Goal: Information Seeking & Learning: Learn about a topic

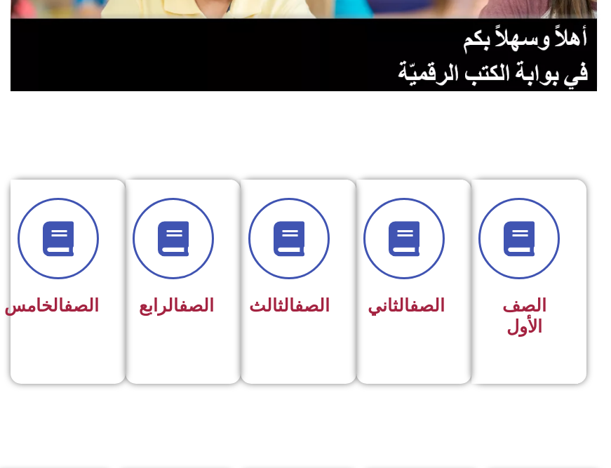
scroll to position [281, 0]
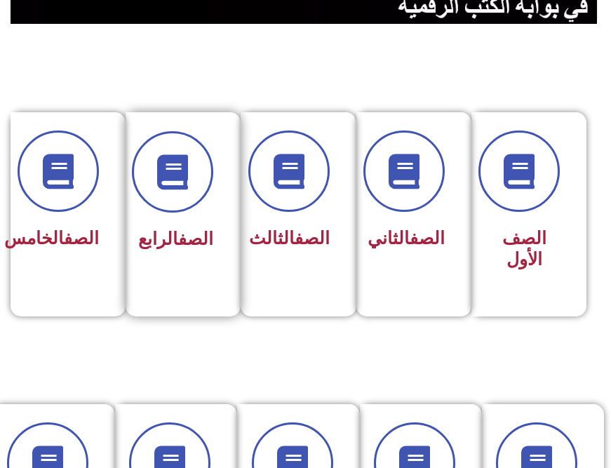
click at [199, 241] on h3 "الصف الرابع" at bounding box center [179, 239] width 69 height 21
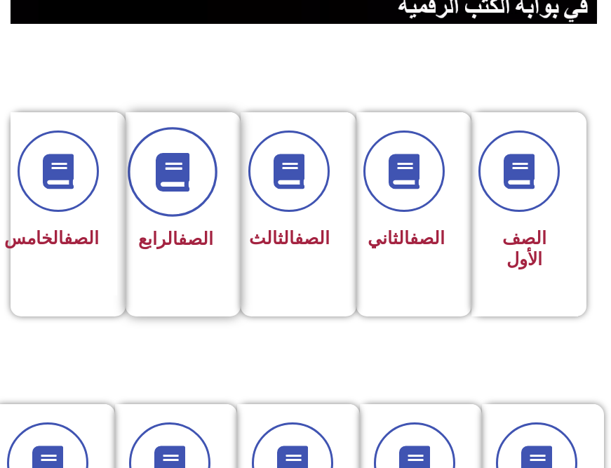
click at [169, 189] on icon at bounding box center [173, 172] width 39 height 39
click at [154, 160] on icon at bounding box center [173, 172] width 39 height 39
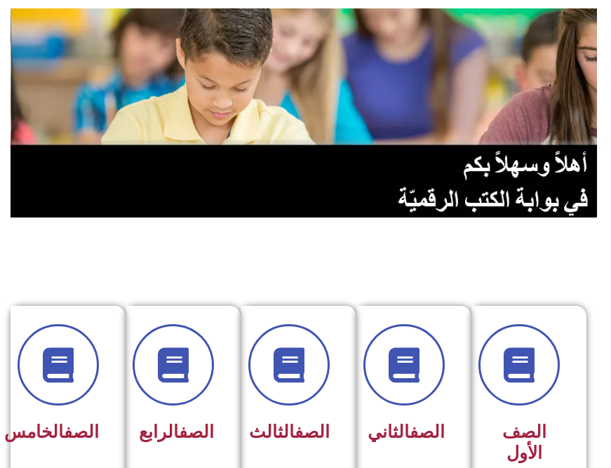
scroll to position [210, 0]
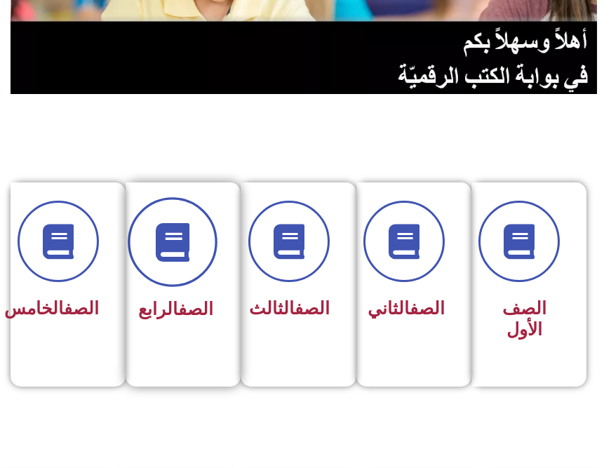
click at [193, 255] on span at bounding box center [173, 243] width 90 height 90
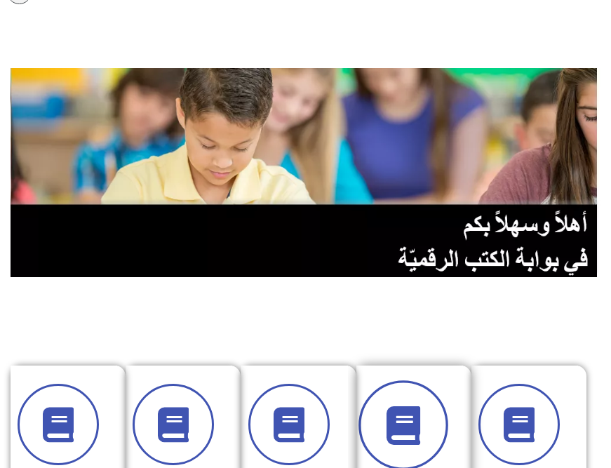
scroll to position [0, 0]
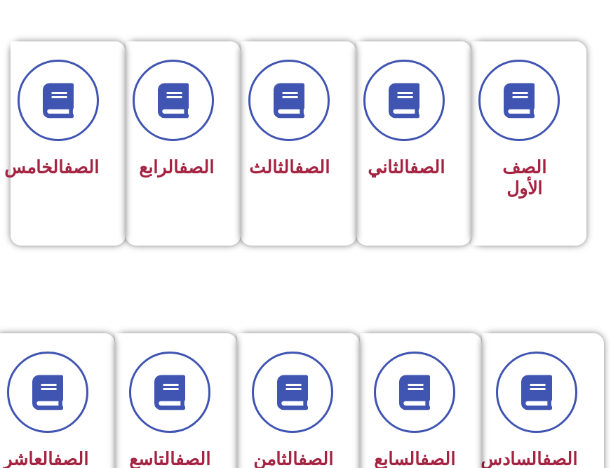
scroll to position [187, 0]
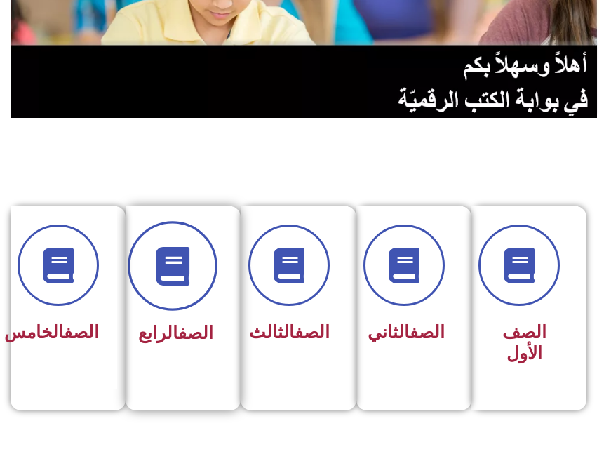
click at [203, 253] on span at bounding box center [173, 267] width 90 height 90
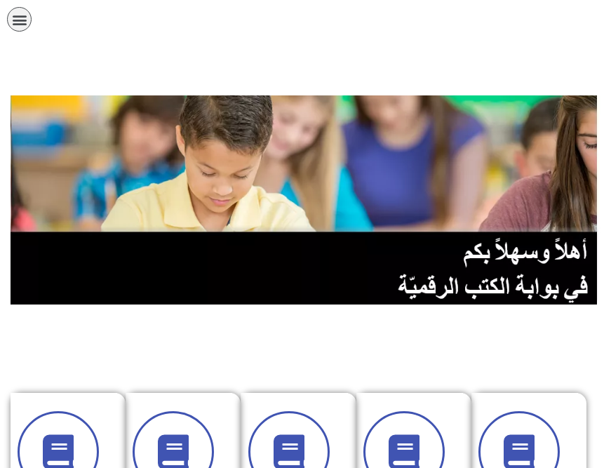
scroll to position [187, 0]
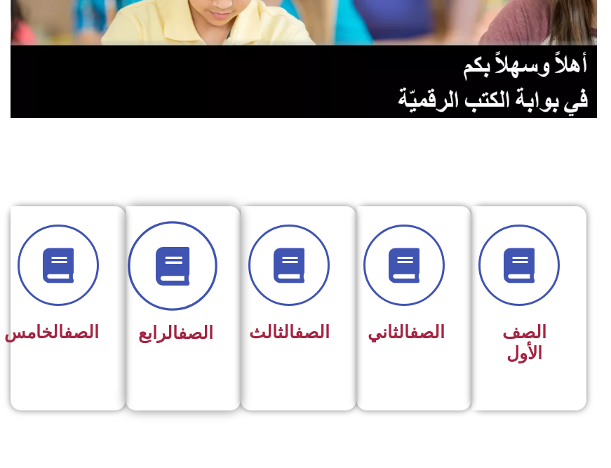
click at [177, 263] on icon at bounding box center [173, 266] width 39 height 39
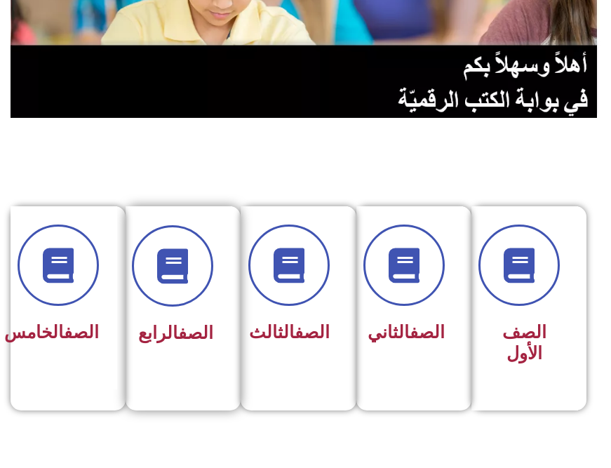
click at [211, 337] on h3 "الصف الرابع" at bounding box center [179, 333] width 69 height 21
click at [162, 413] on section "الصف الأول الصف الثاني الصف الثالث الصف الرابع الصف الخامس" at bounding box center [305, 300] width 611 height 362
click at [159, 344] on h3 "الصف الرابع" at bounding box center [179, 333] width 69 height 21
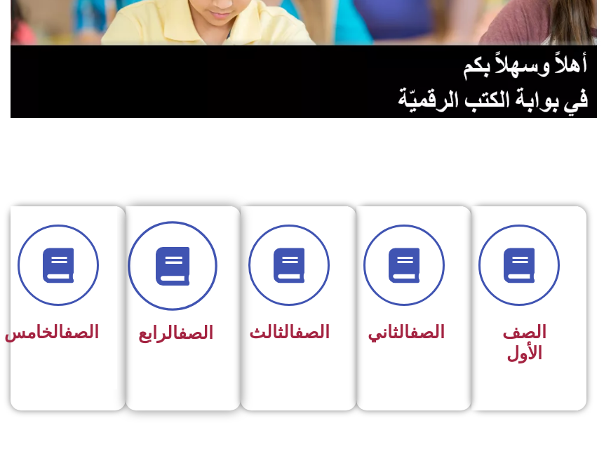
drag, startPoint x: 159, startPoint y: 358, endPoint x: 175, endPoint y: 293, distance: 66.7
click at [175, 293] on span at bounding box center [173, 267] width 90 height 90
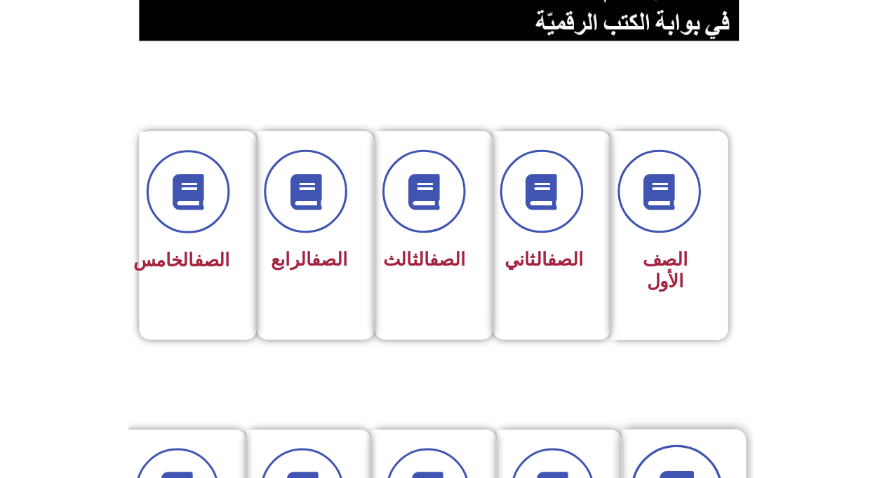
scroll to position [421, 0]
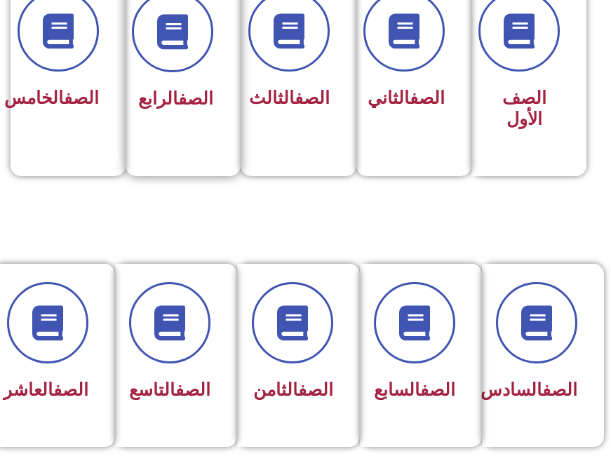
click at [140, 119] on div "الصف الرابع" at bounding box center [179, 64] width 107 height 185
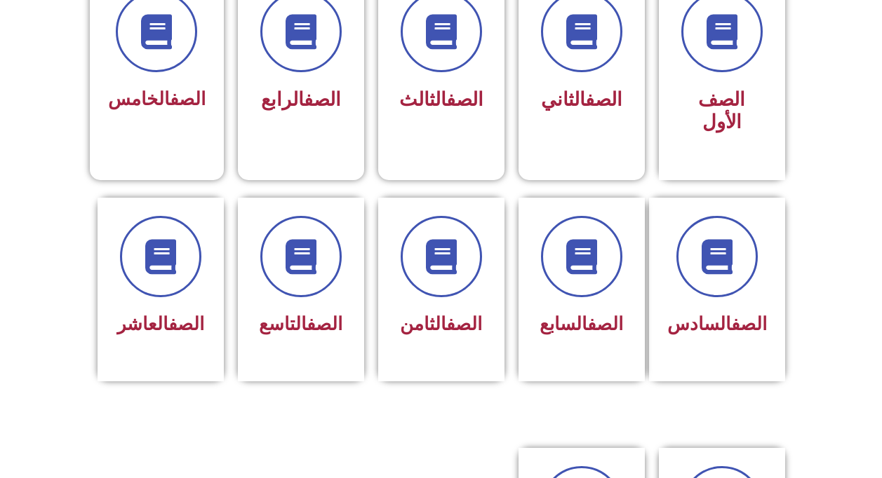
scroll to position [0, 0]
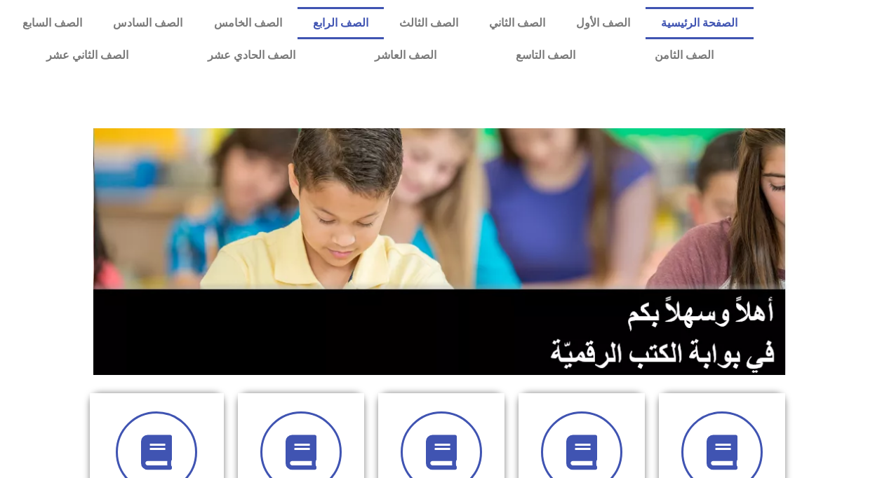
click at [372, 14] on link "الصف الرابع" at bounding box center [340, 23] width 86 height 32
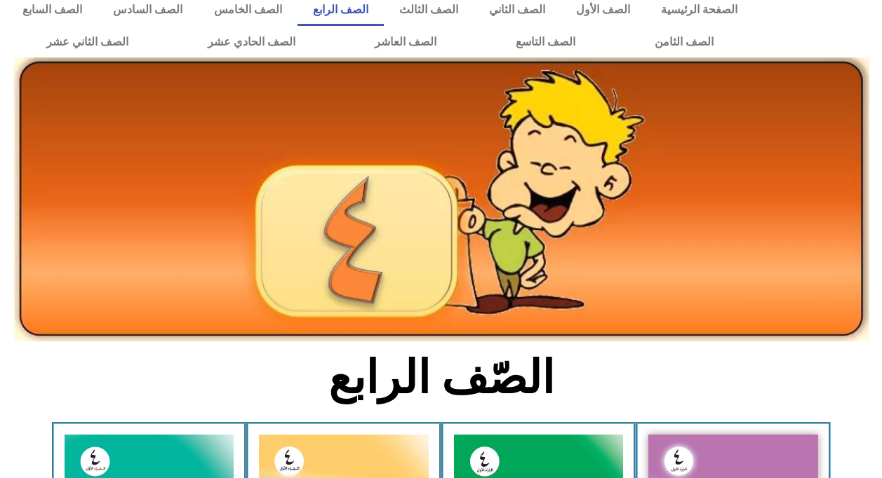
scroll to position [281, 0]
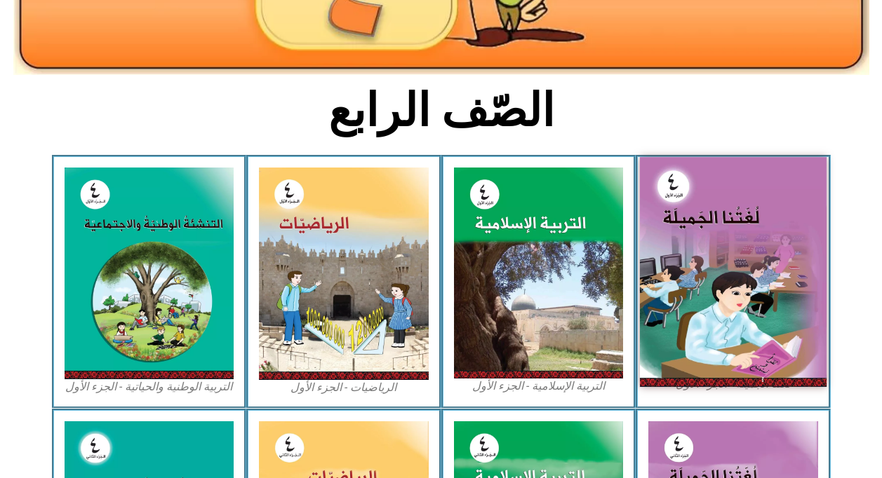
click at [739, 277] on img at bounding box center [733, 271] width 187 height 229
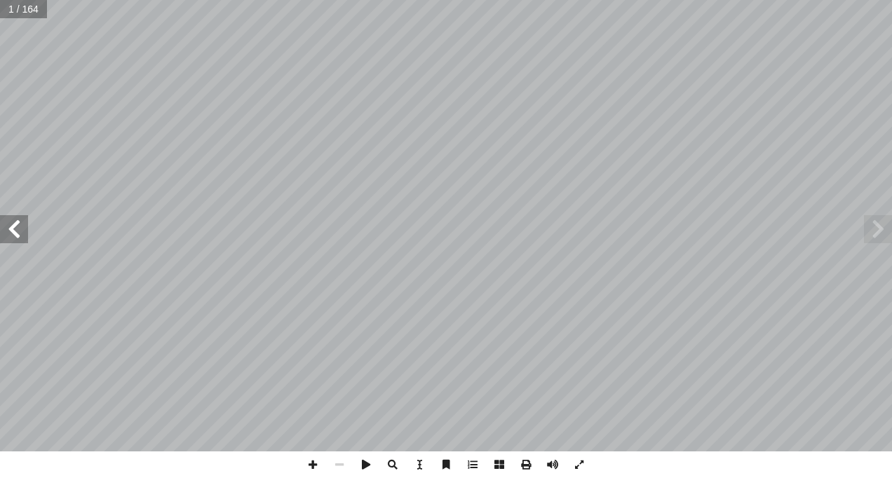
click at [20, 236] on span at bounding box center [14, 229] width 28 height 28
click at [20, 229] on span at bounding box center [14, 229] width 28 height 28
click at [19, 237] on span at bounding box center [14, 229] width 28 height 28
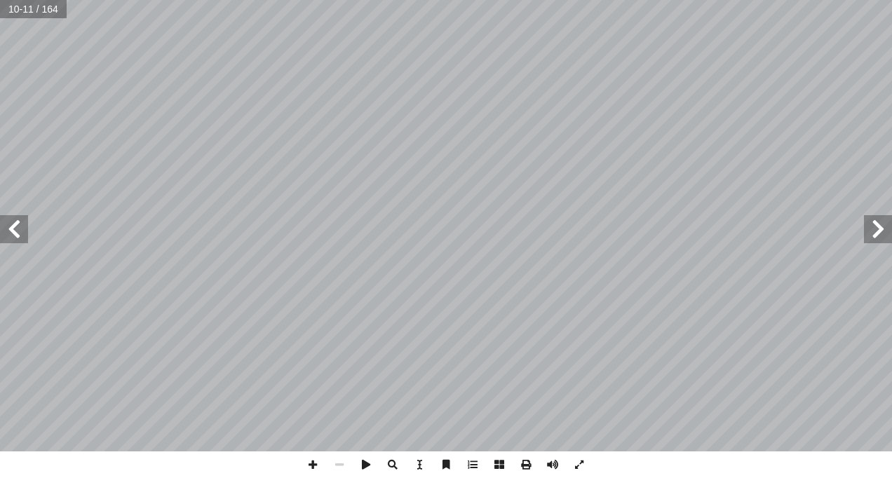
click at [10, 235] on span at bounding box center [14, 229] width 28 height 28
click at [15, 231] on span at bounding box center [14, 229] width 28 height 28
click at [11, 226] on span at bounding box center [14, 229] width 28 height 28
click at [883, 234] on span at bounding box center [878, 229] width 28 height 28
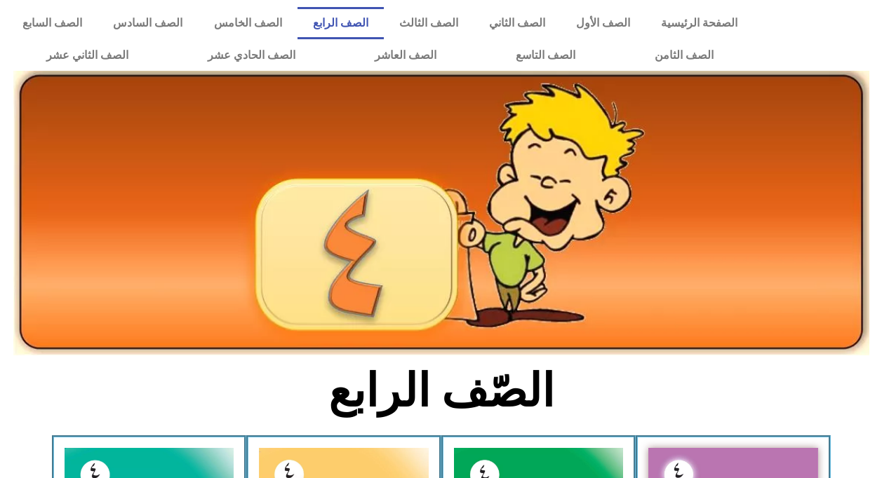
scroll to position [281, 0]
